Goal: Task Accomplishment & Management: Complete application form

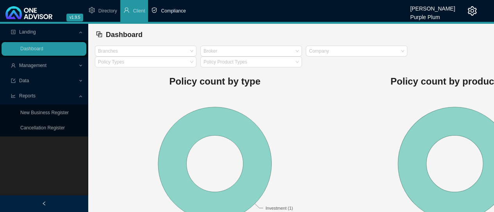
click at [169, 9] on span "Compliance" at bounding box center [173, 10] width 25 height 5
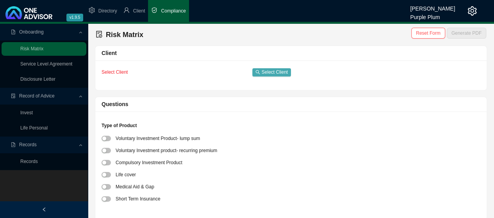
click at [270, 71] on span "Select Client" at bounding box center [275, 72] width 26 height 8
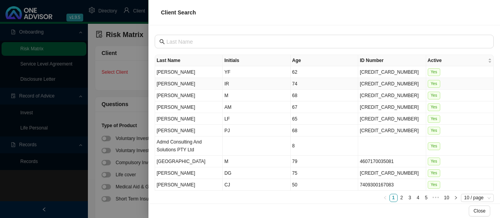
click at [184, 85] on td "[PERSON_NAME]" at bounding box center [189, 84] width 68 height 12
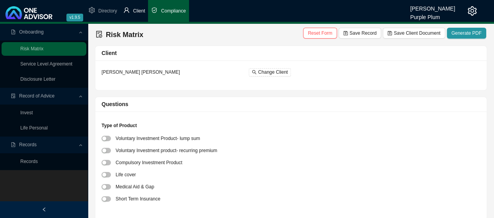
click at [134, 9] on span "Client" at bounding box center [139, 10] width 12 height 5
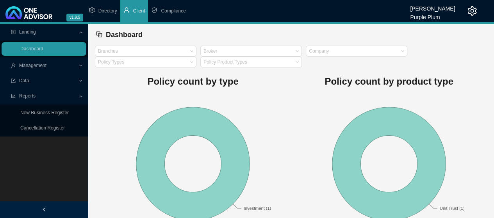
click at [34, 66] on span "Management" at bounding box center [32, 65] width 27 height 5
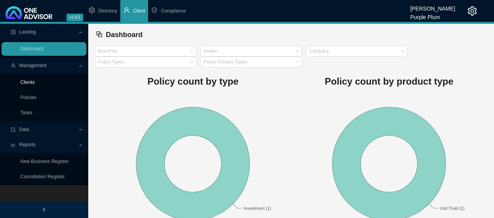
click at [29, 83] on link "Clients" at bounding box center [27, 82] width 14 height 5
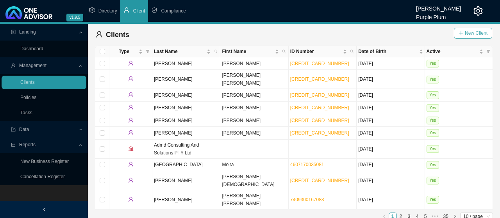
click at [467, 33] on span "New Client" at bounding box center [476, 33] width 23 height 8
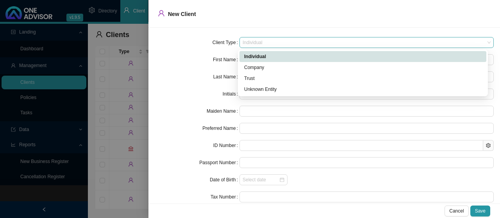
click at [482, 43] on span "Individual" at bounding box center [366, 42] width 248 height 10
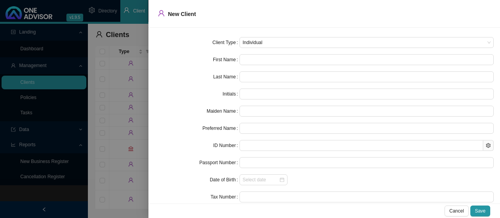
click at [239, 18] on div "New Client" at bounding box center [324, 13] width 333 height 11
